Goal: Browse casually

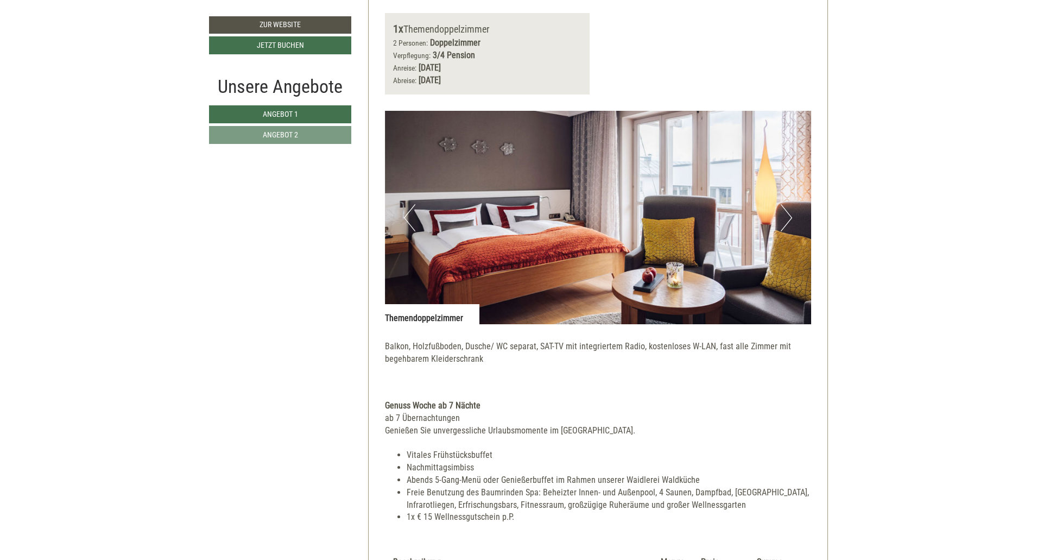
scroll to position [760, 0]
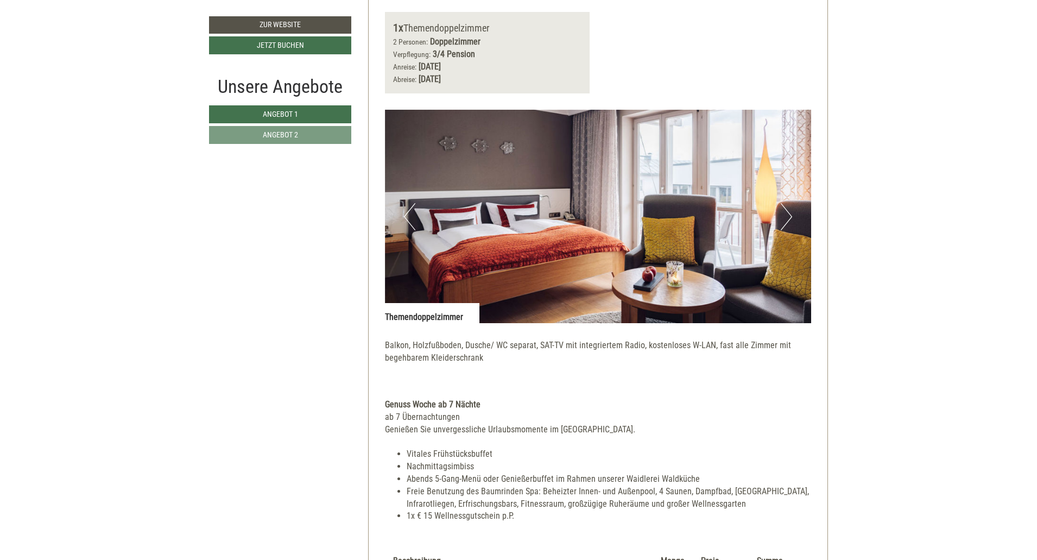
drag, startPoint x: 772, startPoint y: 211, endPoint x: 789, endPoint y: 214, distance: 17.1
click at [511, 212] on img at bounding box center [598, 216] width 427 height 213
click at [511, 214] on button "Next" at bounding box center [786, 216] width 11 height 27
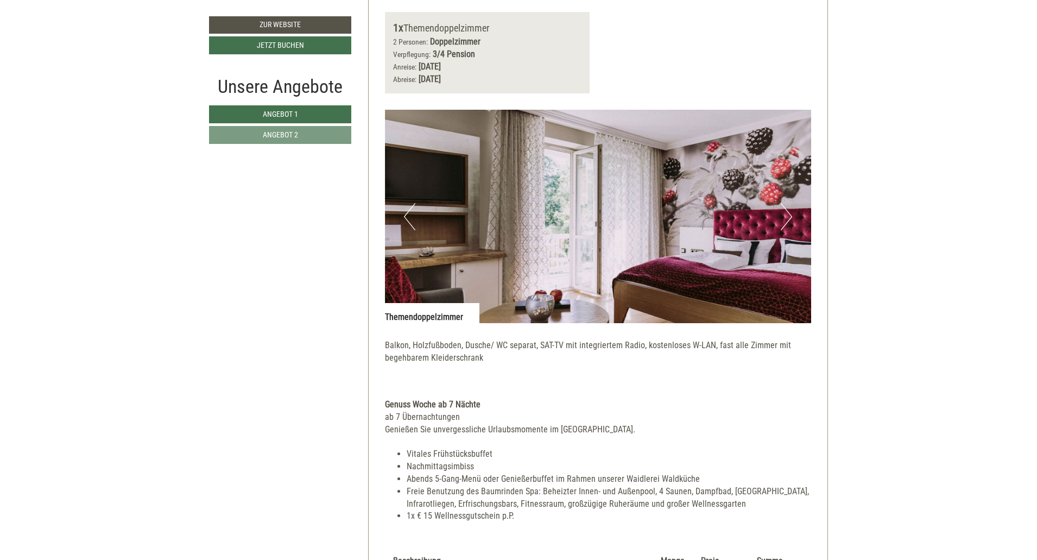
click at [511, 215] on button "Next" at bounding box center [786, 216] width 11 height 27
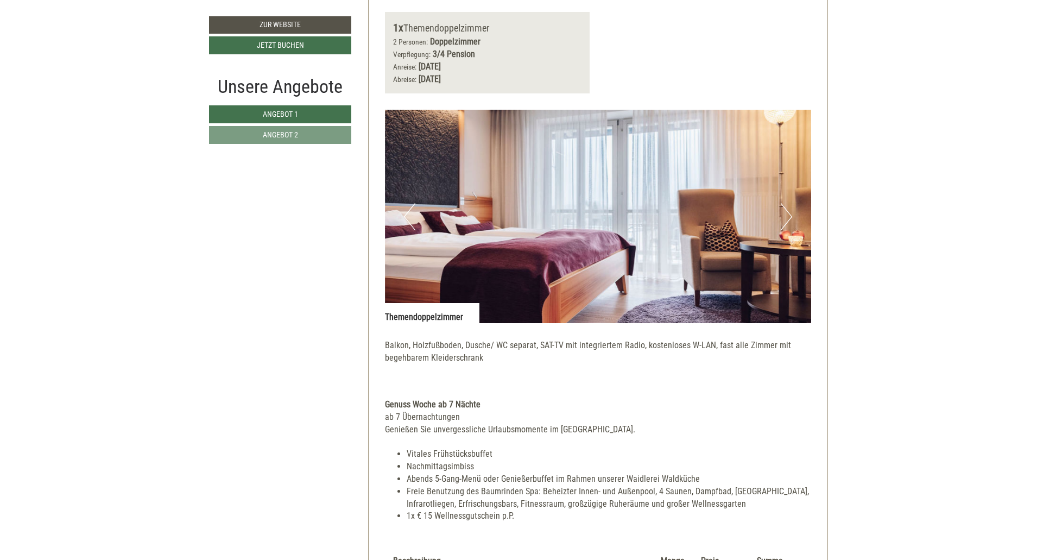
click at [511, 215] on button "Next" at bounding box center [786, 216] width 11 height 27
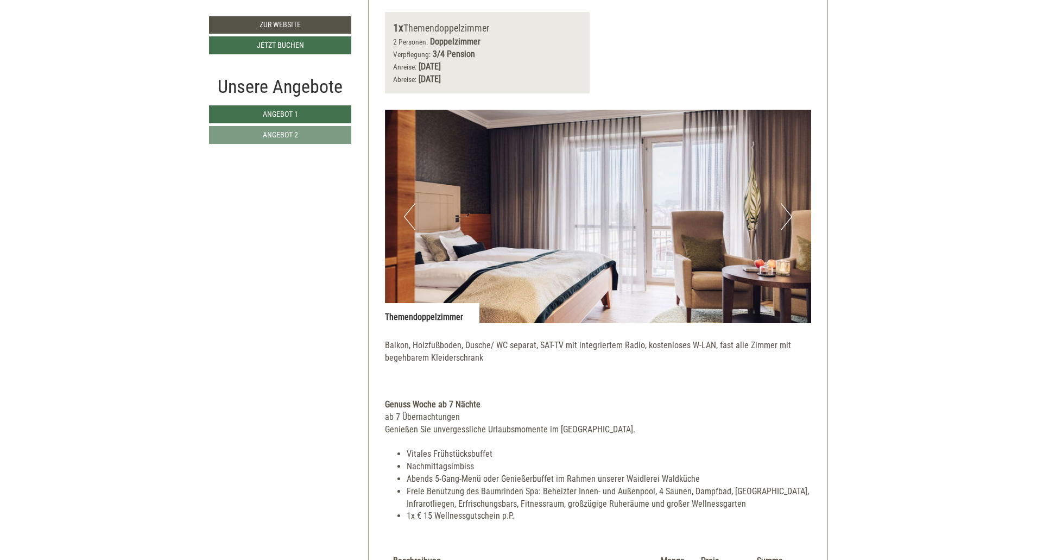
click at [511, 215] on button "Next" at bounding box center [786, 216] width 11 height 27
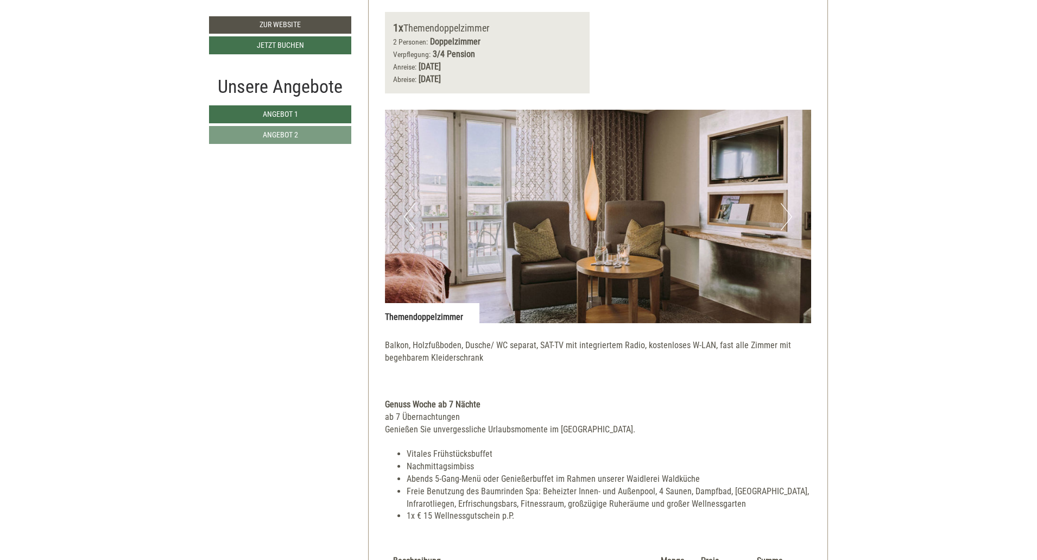
click at [511, 215] on button "Next" at bounding box center [786, 216] width 11 height 27
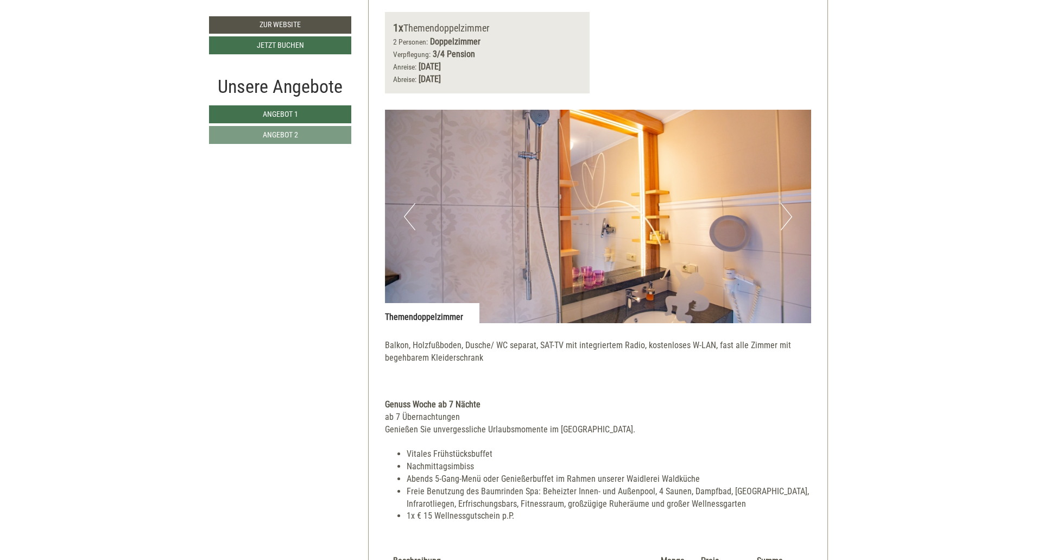
click at [511, 215] on button "Next" at bounding box center [786, 216] width 11 height 27
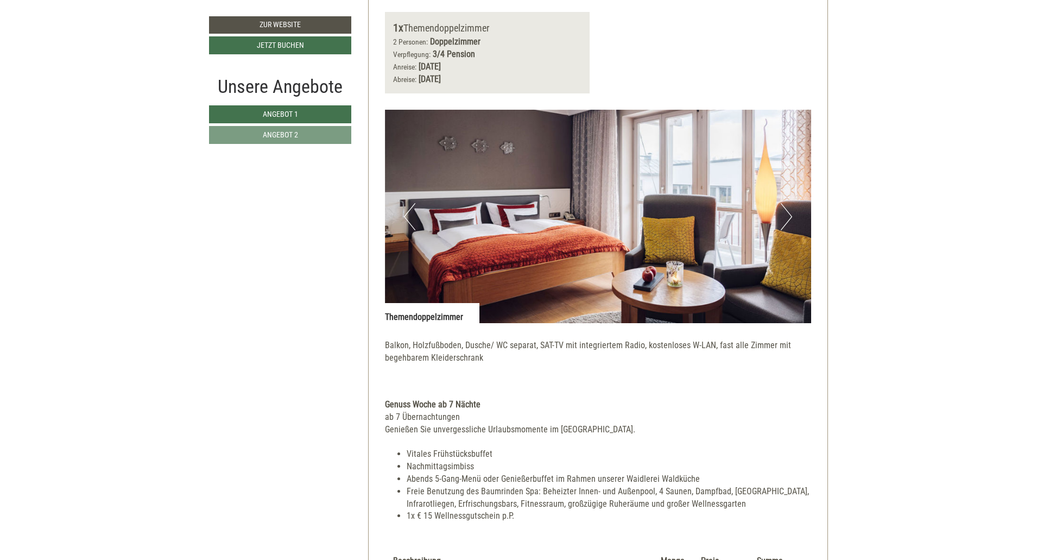
click at [511, 215] on button "Next" at bounding box center [786, 216] width 11 height 27
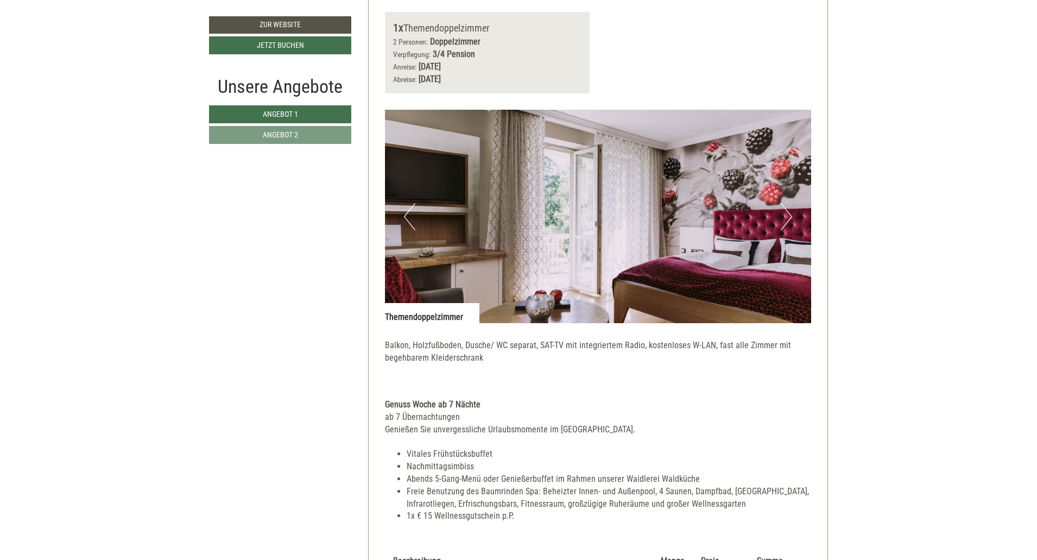
click at [511, 215] on button "Next" at bounding box center [786, 216] width 11 height 27
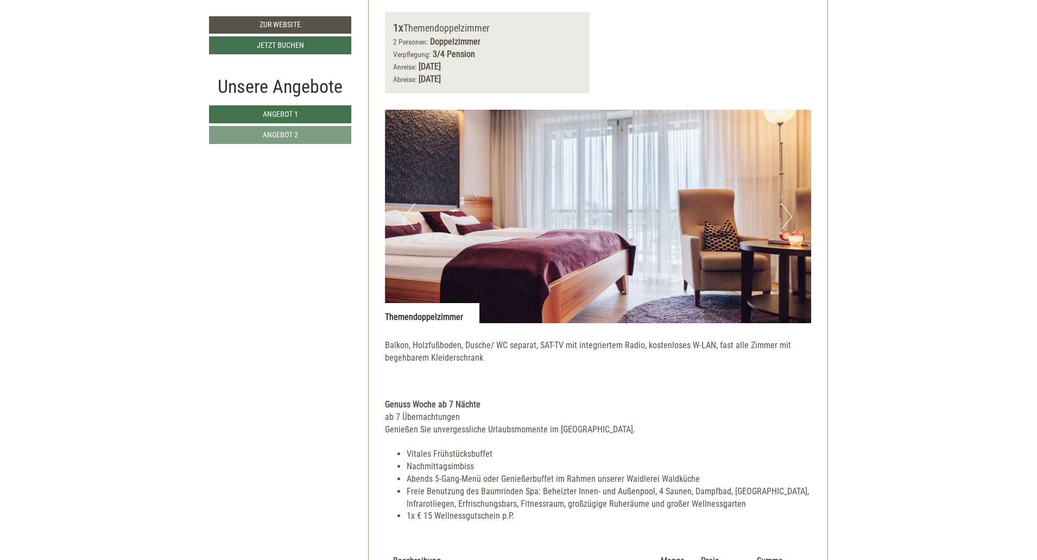
click at [511, 215] on button "Next" at bounding box center [786, 216] width 11 height 27
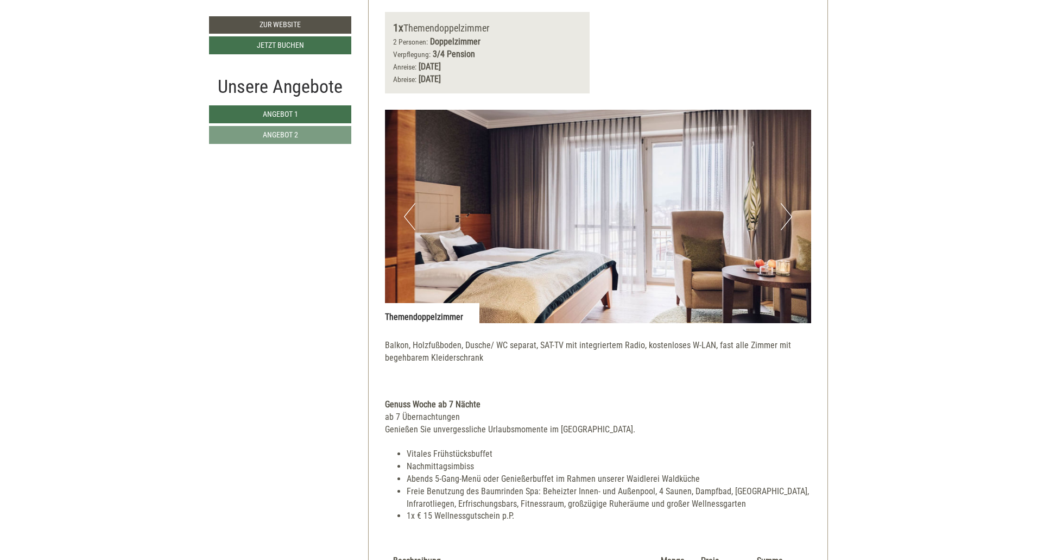
click at [511, 215] on button "Next" at bounding box center [786, 216] width 11 height 27
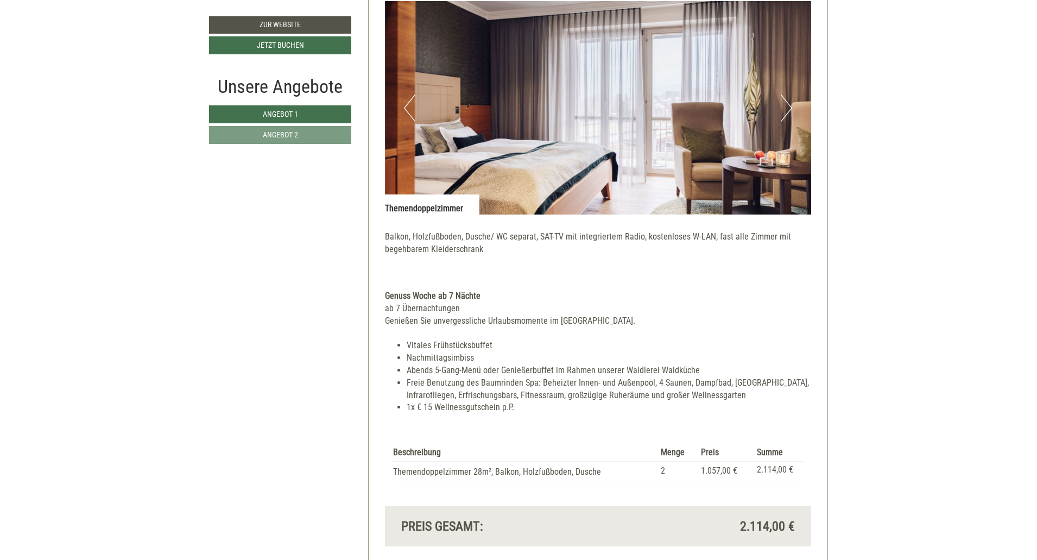
scroll to position [923, 0]
